Goal: Entertainment & Leisure: Consume media (video, audio)

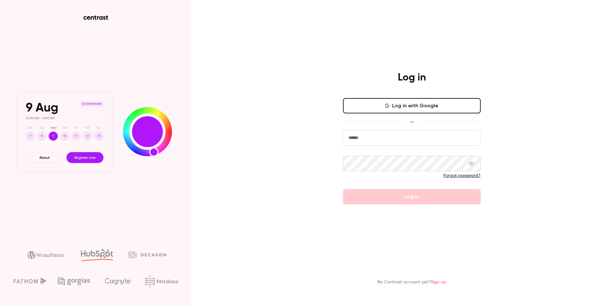
click at [381, 137] on input "email" at bounding box center [412, 137] width 138 height 15
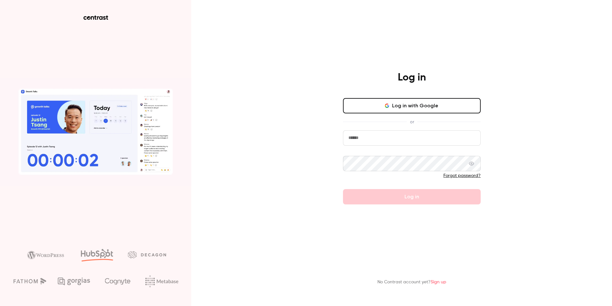
paste input "**********"
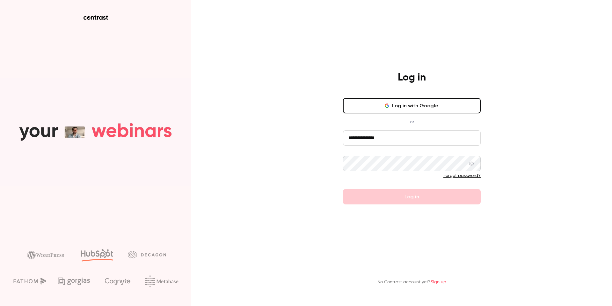
type input "**********"
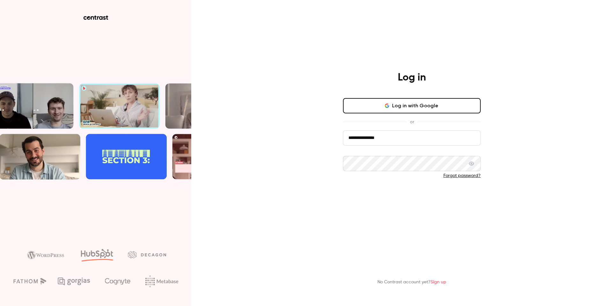
click at [405, 191] on button "Log in" at bounding box center [412, 196] width 138 height 15
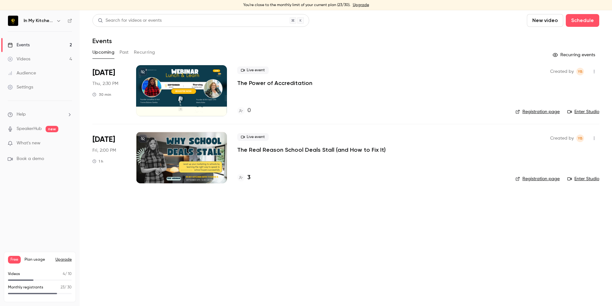
click at [190, 92] on div at bounding box center [181, 90] width 91 height 51
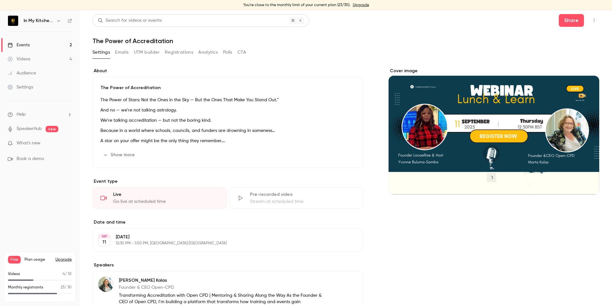
click at [22, 63] on link "Videos 4" at bounding box center [40, 59] width 80 height 14
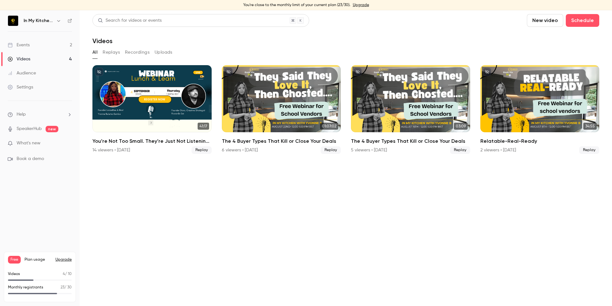
click at [29, 46] on div "Events" at bounding box center [19, 45] width 22 height 6
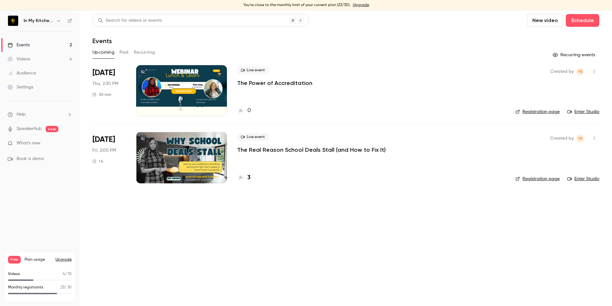
click at [249, 83] on p "The Power of Accreditation" at bounding box center [274, 83] width 75 height 8
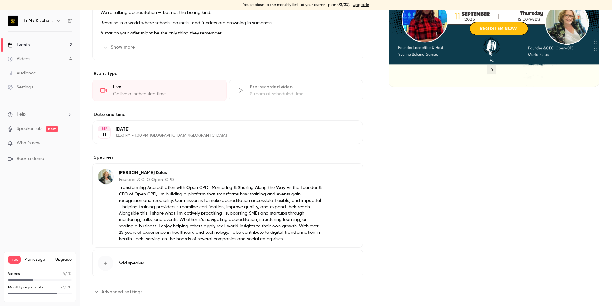
scroll to position [117, 0]
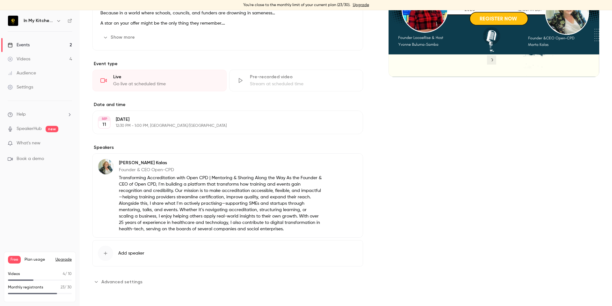
click at [27, 56] on div "Videos" at bounding box center [19, 59] width 23 height 6
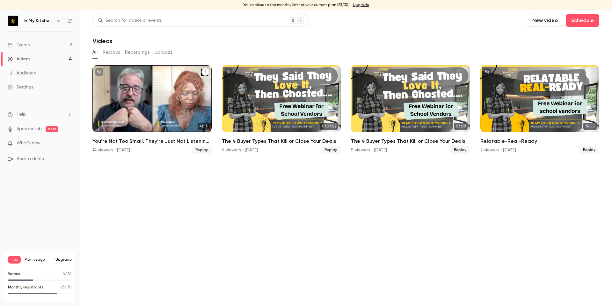
click at [207, 72] on icon "You’re Not Too Small. They’re Just Not Listening: The Power of Story-Telling" at bounding box center [205, 72] width 4 height 4
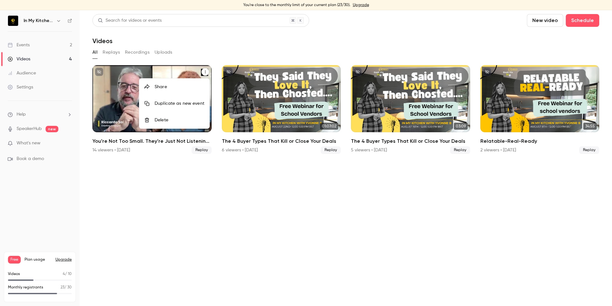
drag, startPoint x: 98, startPoint y: 82, endPoint x: 101, endPoint y: 82, distance: 3.5
click at [99, 82] on div at bounding box center [306, 153] width 612 height 306
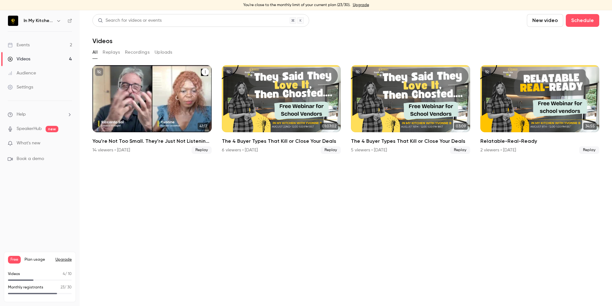
click at [108, 84] on div "You’re Not Too Small. They’re Just Not Listening: The Power of Story-Telling" at bounding box center [151, 98] width 119 height 67
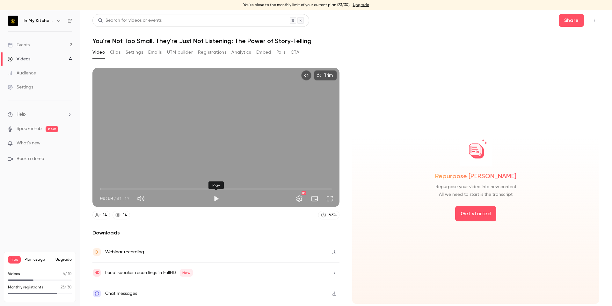
click at [214, 197] on button "Play" at bounding box center [216, 198] width 13 height 13
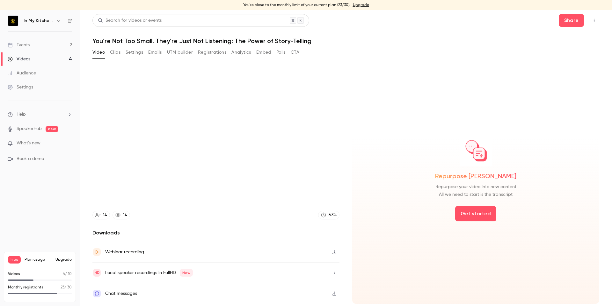
click at [106, 233] on h2 "Downloads" at bounding box center [215, 233] width 247 height 8
type input "**"
click at [113, 49] on button "Clips" at bounding box center [115, 52] width 11 height 10
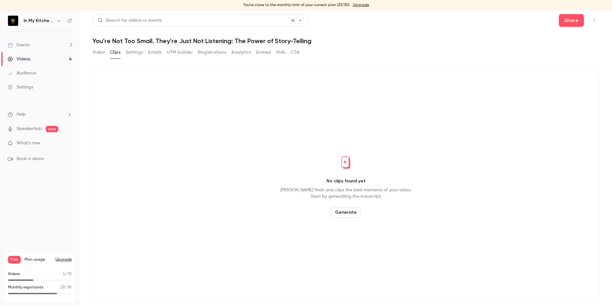
click at [100, 49] on button "Video" at bounding box center [98, 52] width 12 height 10
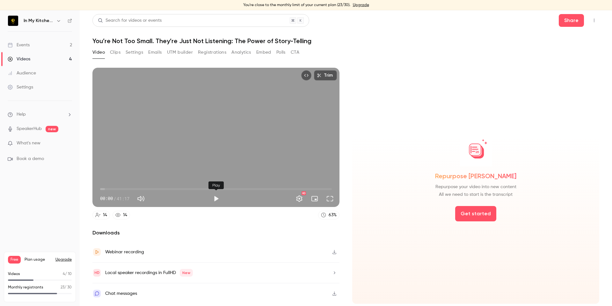
click at [214, 196] on button "Play" at bounding box center [216, 198] width 13 height 13
click at [149, 189] on span "00:03" at bounding box center [216, 189] width 232 height 10
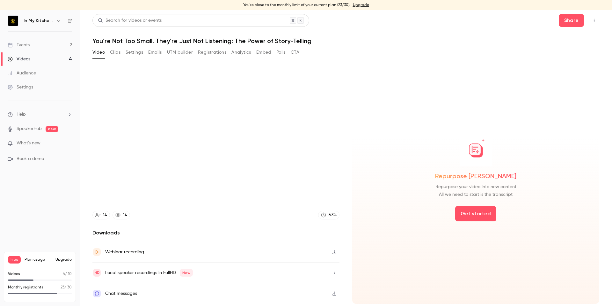
click at [15, 23] on img at bounding box center [13, 21] width 10 height 10
click at [26, 19] on h6 "In My Kitchen With [PERSON_NAME]" at bounding box center [39, 21] width 30 height 6
click at [57, 19] on icon "button" at bounding box center [58, 20] width 5 height 5
click at [53, 22] on div at bounding box center [306, 153] width 612 height 306
click at [335, 252] on icon "button" at bounding box center [335, 252] width 4 height 4
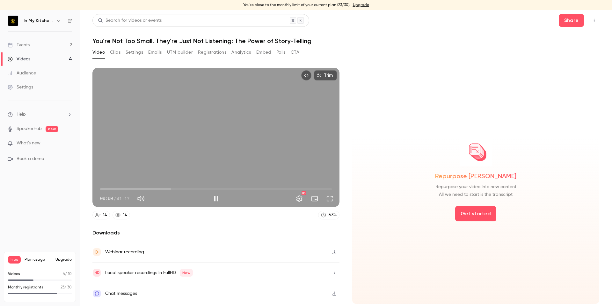
drag, startPoint x: 161, startPoint y: 188, endPoint x: 91, endPoint y: 194, distance: 70.7
click at [91, 194] on main "Search for videos or events Share You’re Not Too Small. They’re Just Not Listen…" at bounding box center [346, 157] width 533 height 295
click at [217, 198] on button "Pause" at bounding box center [216, 198] width 13 height 13
click at [217, 198] on button "Play" at bounding box center [216, 198] width 13 height 13
click at [217, 198] on button "Pause" at bounding box center [216, 198] width 13 height 13
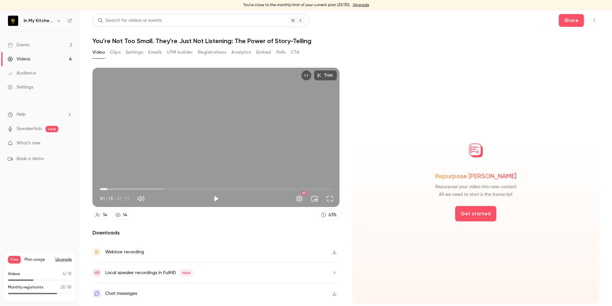
drag, startPoint x: 113, startPoint y: 188, endPoint x: 107, endPoint y: 189, distance: 5.4
click at [107, 189] on span "01:18" at bounding box center [108, 189] width 2 height 2
click at [217, 197] on button "Play" at bounding box center [216, 198] width 13 height 13
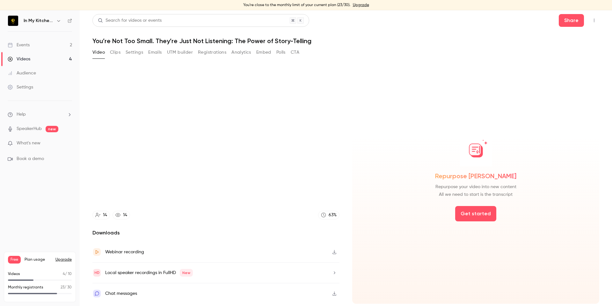
type input "****"
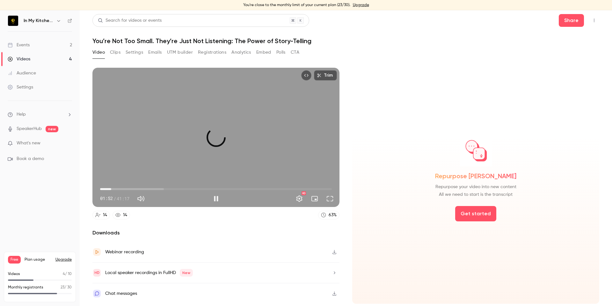
click at [112, 189] on span "01:59" at bounding box center [111, 189] width 2 height 2
click at [216, 200] on button "Pause" at bounding box center [216, 198] width 13 height 13
click at [111, 190] on span "01:59" at bounding box center [111, 189] width 2 height 2
click at [218, 198] on button "Play" at bounding box center [216, 198] width 13 height 13
click at [113, 189] on span "02:16" at bounding box center [113, 189] width 2 height 2
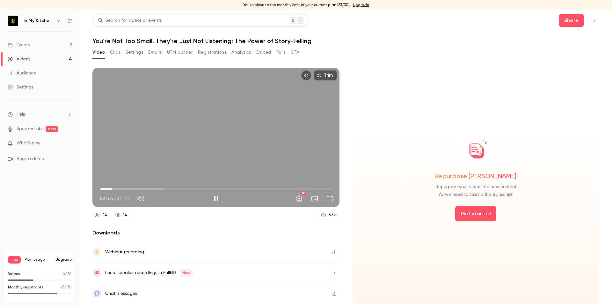
click at [112, 189] on span "02:06" at bounding box center [112, 189] width 2 height 2
click at [216, 198] on button "Pause" at bounding box center [216, 198] width 13 height 13
type input "*****"
